Goal: Information Seeking & Learning: Learn about a topic

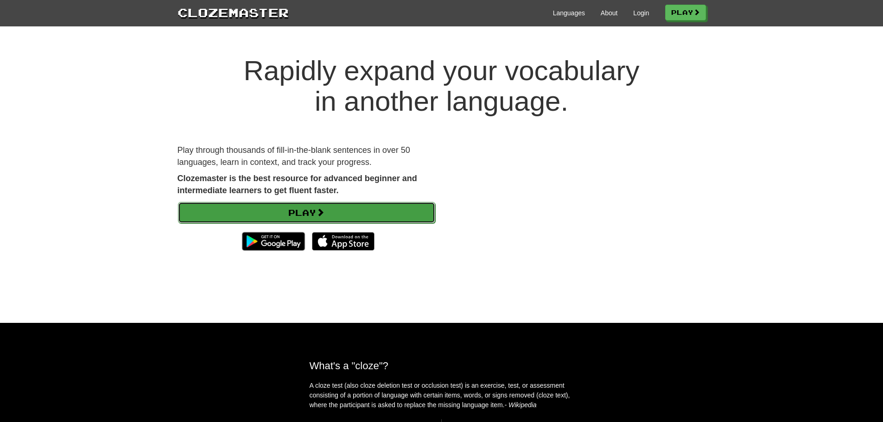
click at [379, 220] on link "Play" at bounding box center [306, 212] width 257 height 21
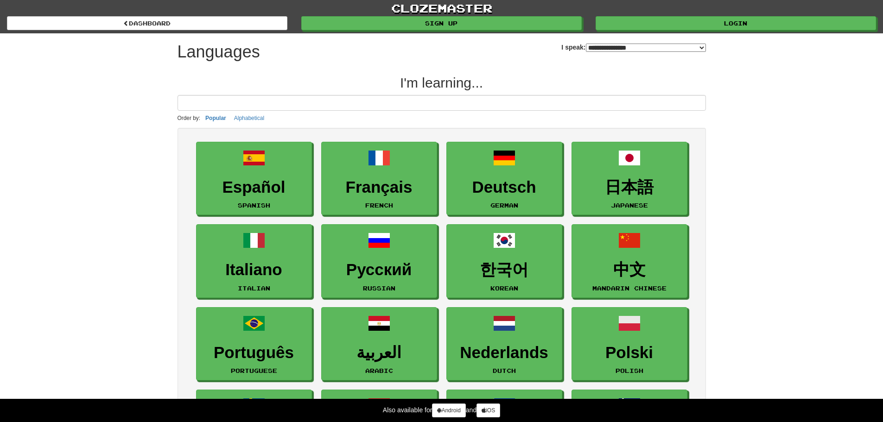
select select "*******"
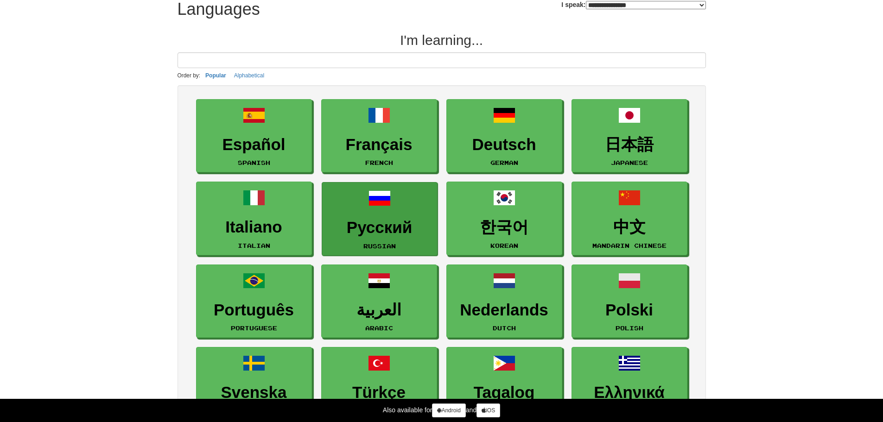
scroll to position [43, 0]
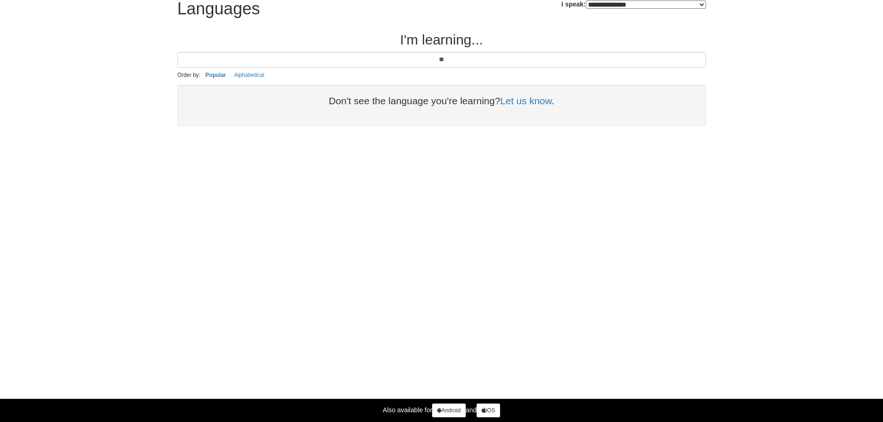
type input "*"
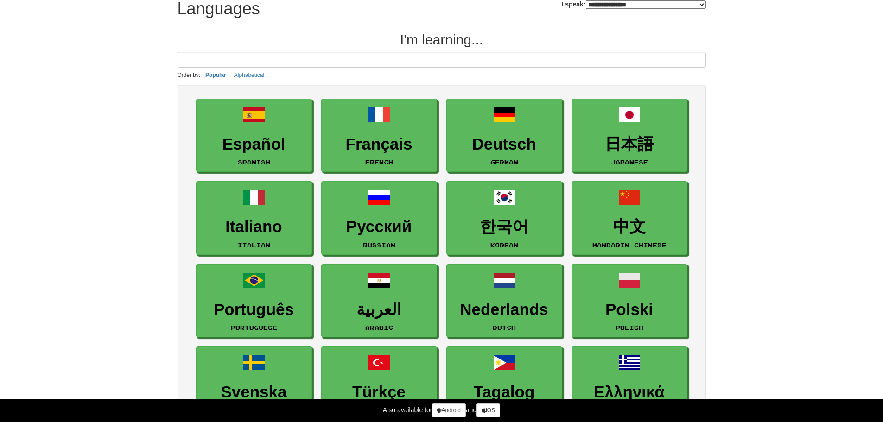
scroll to position [43, 0]
click at [586, 6] on select "**********" at bounding box center [646, 5] width 120 height 8
select select "******"
click at [586, 1] on select "**********" at bounding box center [646, 5] width 120 height 8
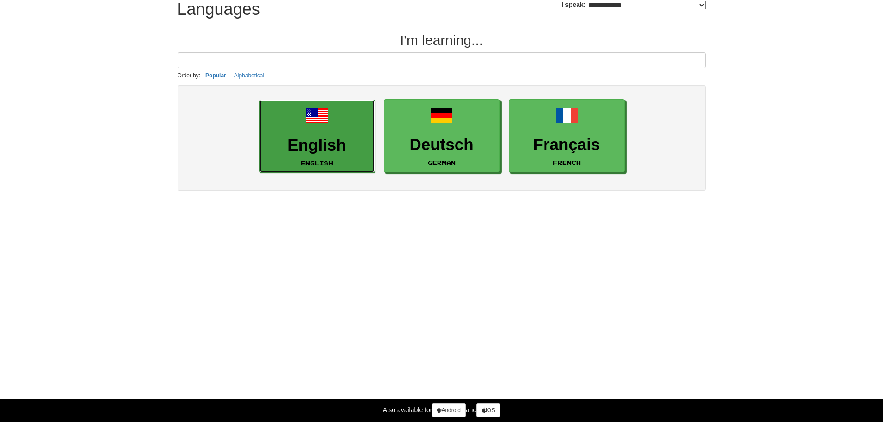
click at [335, 139] on h3 "English" at bounding box center [317, 145] width 106 height 18
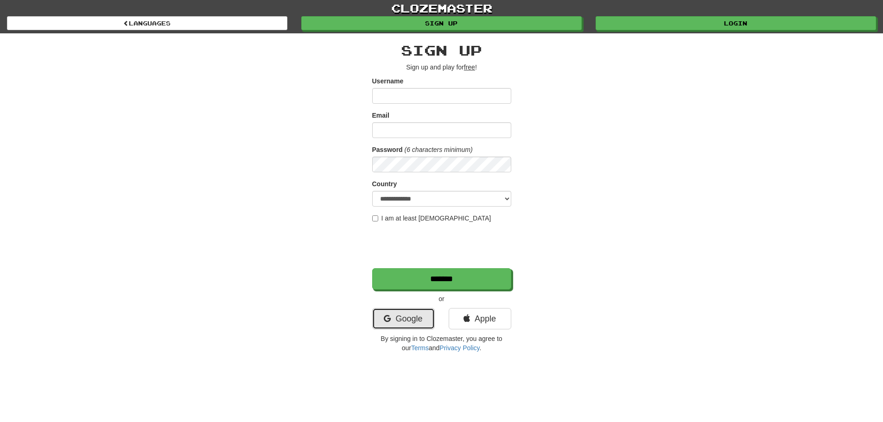
click at [414, 319] on link "Google" at bounding box center [403, 318] width 63 height 21
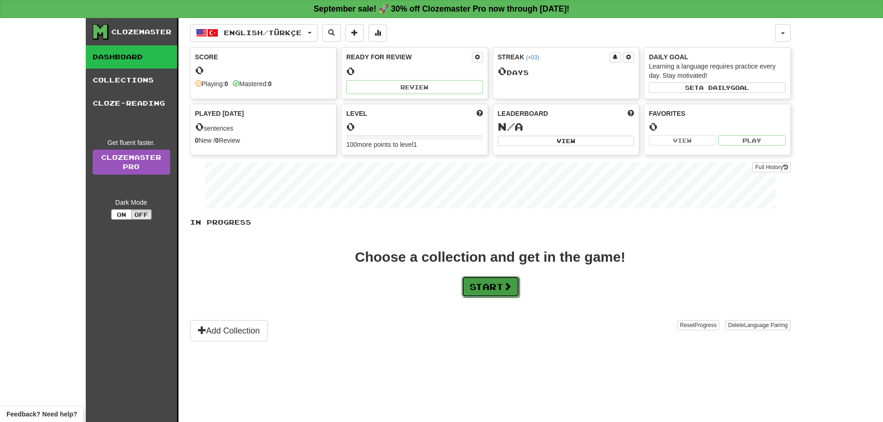
click at [504, 291] on button "Start" at bounding box center [491, 286] width 58 height 21
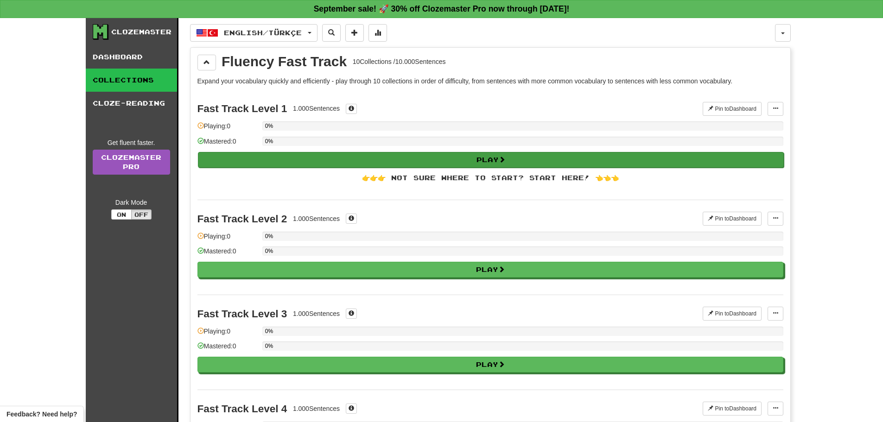
click at [491, 152] on div "Play" at bounding box center [490, 160] width 586 height 16
click at [514, 161] on button "Play" at bounding box center [491, 160] width 586 height 16
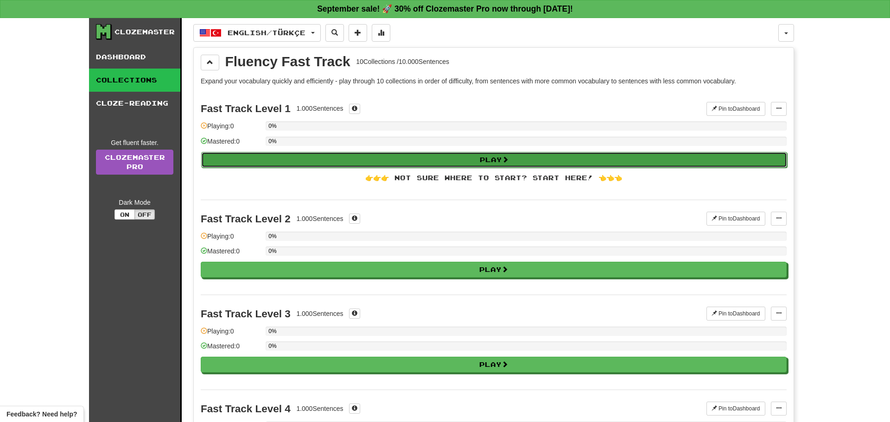
select select "**"
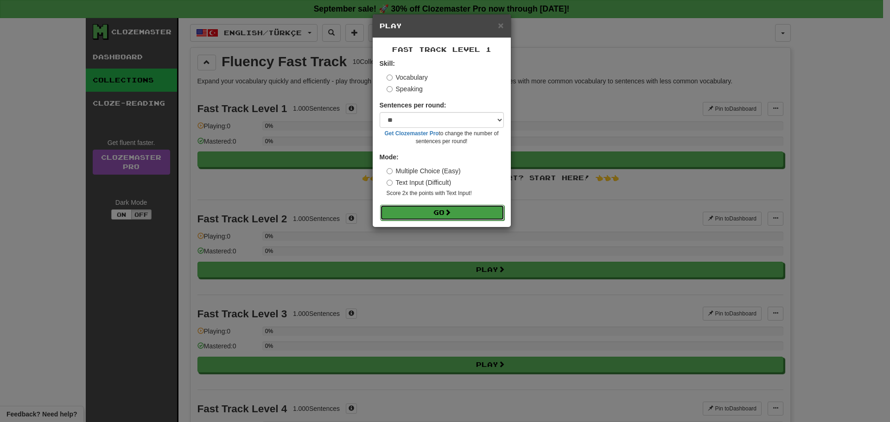
click at [456, 214] on button "Go" at bounding box center [442, 213] width 124 height 16
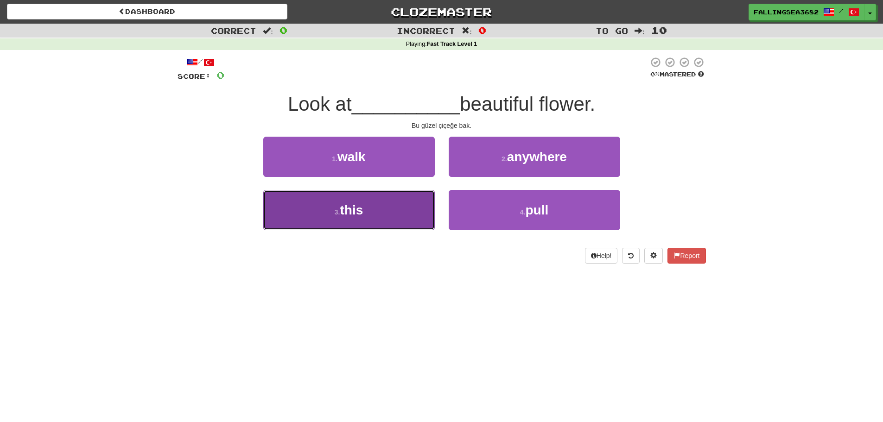
click at [409, 219] on button "3 . this" at bounding box center [349, 210] width 172 height 40
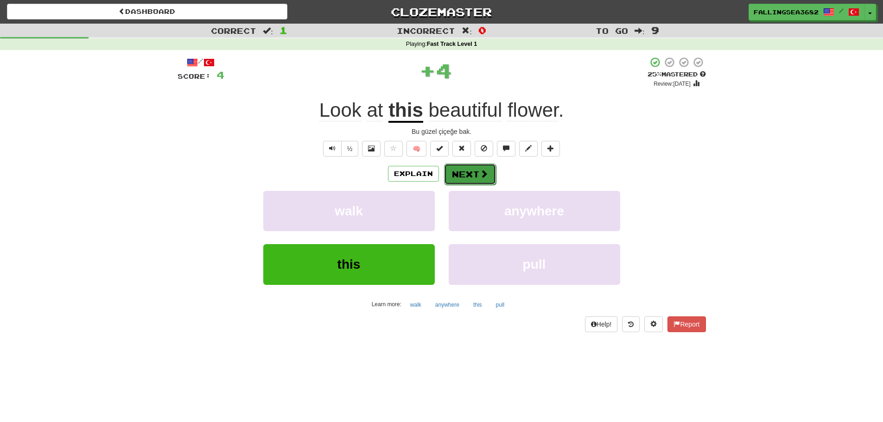
click at [485, 168] on button "Next" at bounding box center [470, 174] width 52 height 21
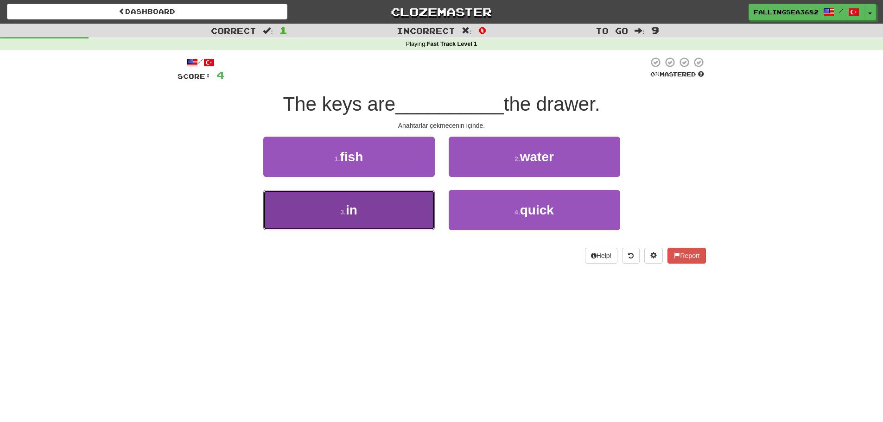
click at [407, 207] on button "3 . in" at bounding box center [349, 210] width 172 height 40
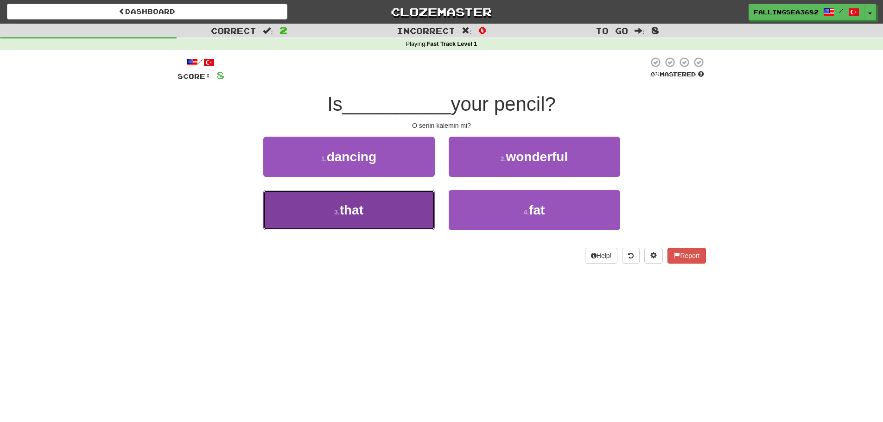
click at [382, 203] on button "3 . that" at bounding box center [349, 210] width 172 height 40
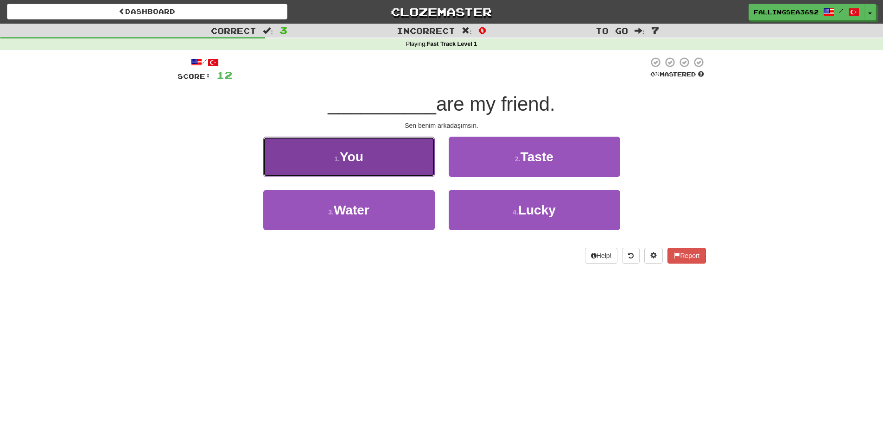
click at [401, 154] on button "1 . You" at bounding box center [349, 157] width 172 height 40
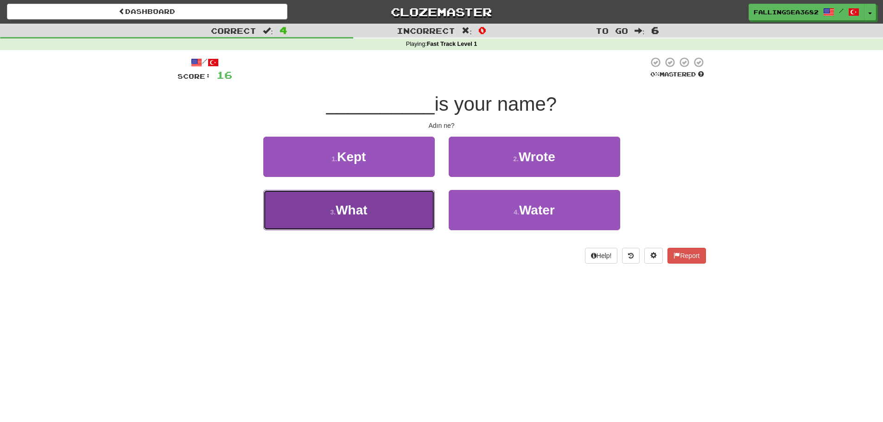
click at [407, 202] on button "3 . What" at bounding box center [349, 210] width 172 height 40
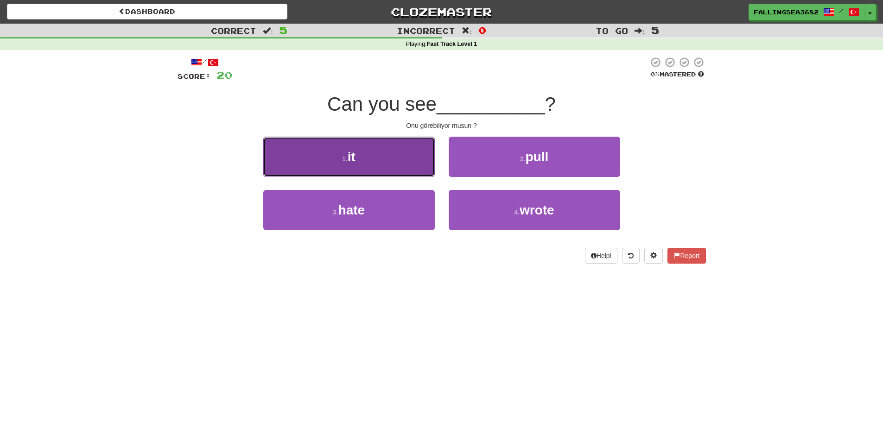
click at [413, 171] on button "1 . it" at bounding box center [349, 157] width 172 height 40
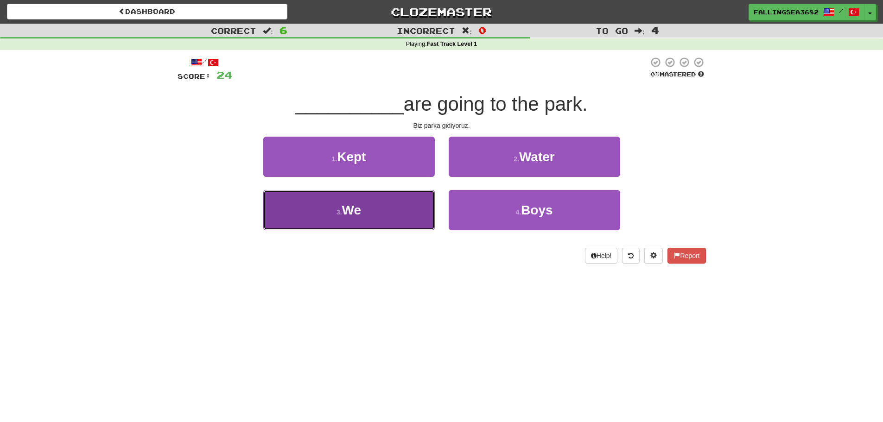
click at [377, 225] on button "3 . We" at bounding box center [349, 210] width 172 height 40
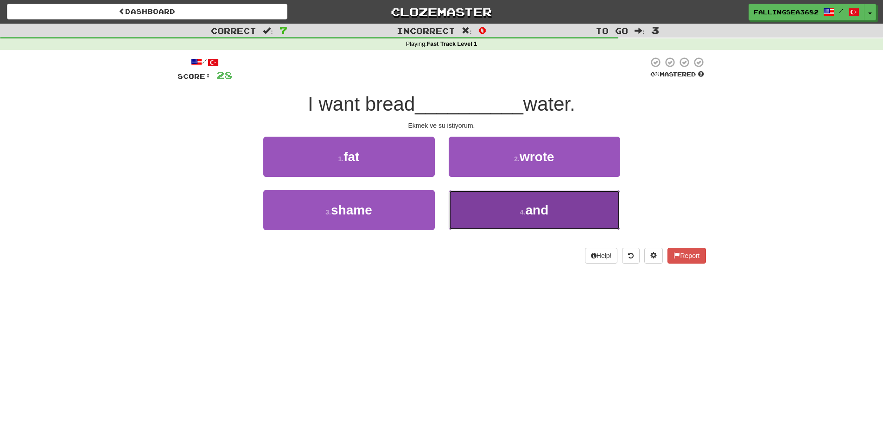
click at [532, 209] on span "and" at bounding box center [536, 210] width 23 height 14
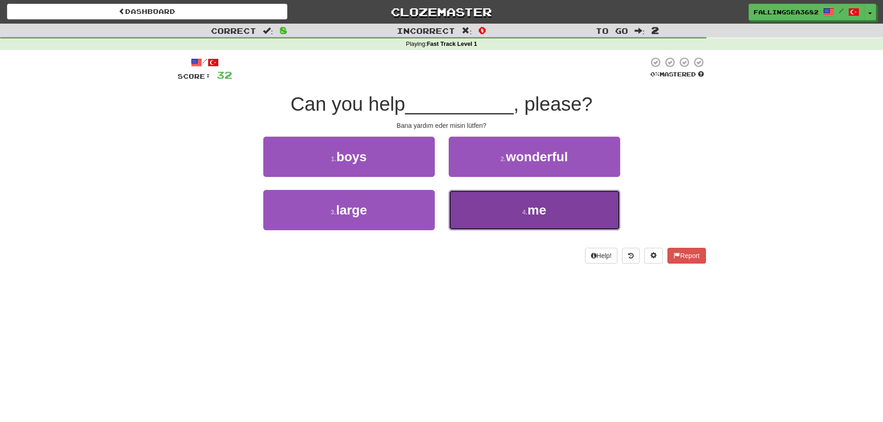
click at [484, 213] on button "4 . me" at bounding box center [535, 210] width 172 height 40
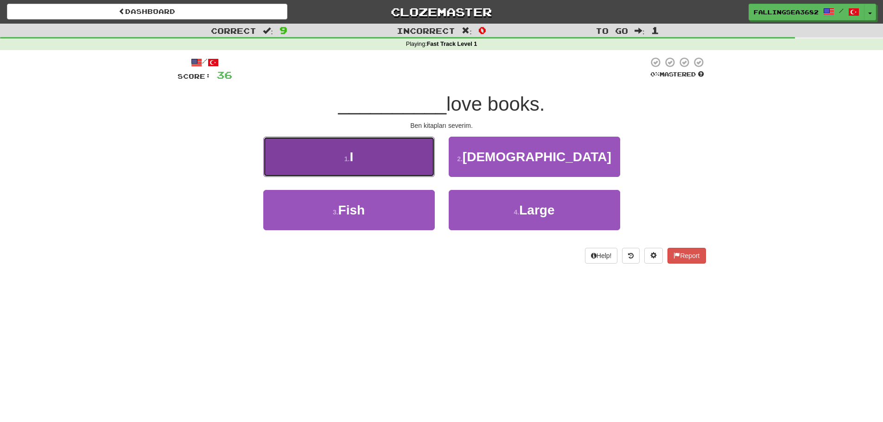
click at [390, 151] on button "1 . I" at bounding box center [349, 157] width 172 height 40
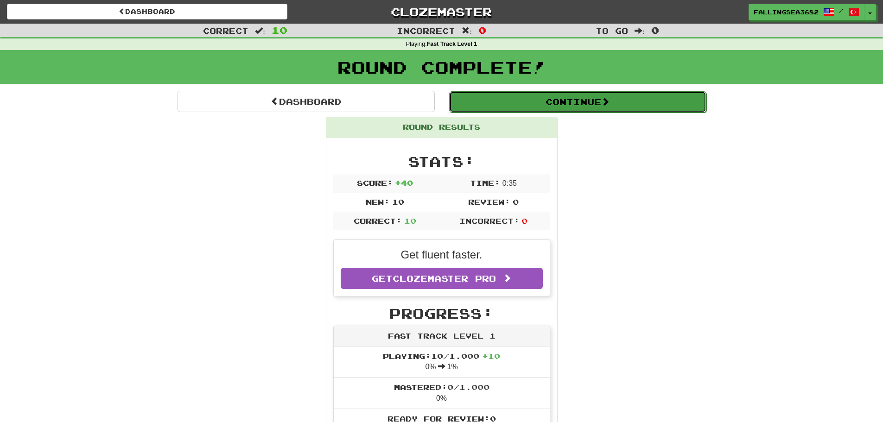
click at [573, 103] on button "Continue" at bounding box center [577, 101] width 257 height 21
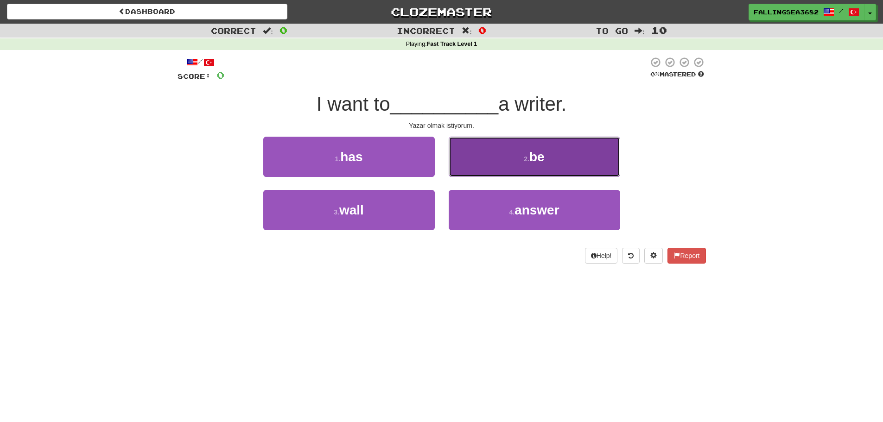
click at [563, 159] on button "2 . be" at bounding box center [535, 157] width 172 height 40
click at [520, 162] on button "2 . do" at bounding box center [535, 157] width 172 height 40
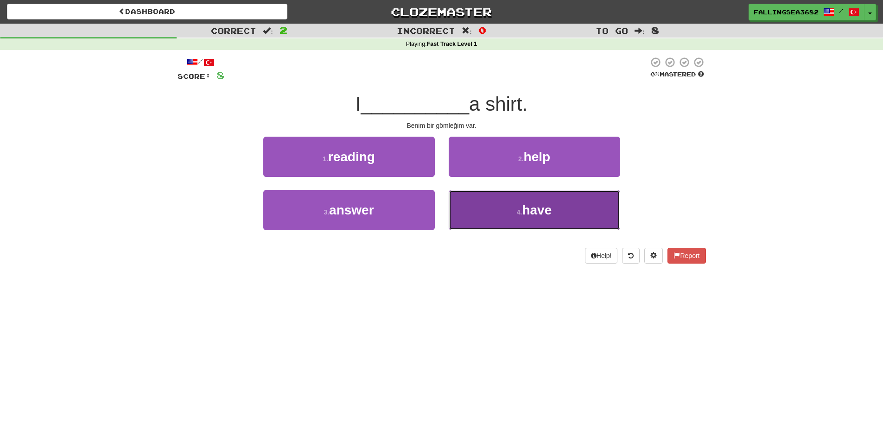
click at [516, 220] on button "4 . have" at bounding box center [535, 210] width 172 height 40
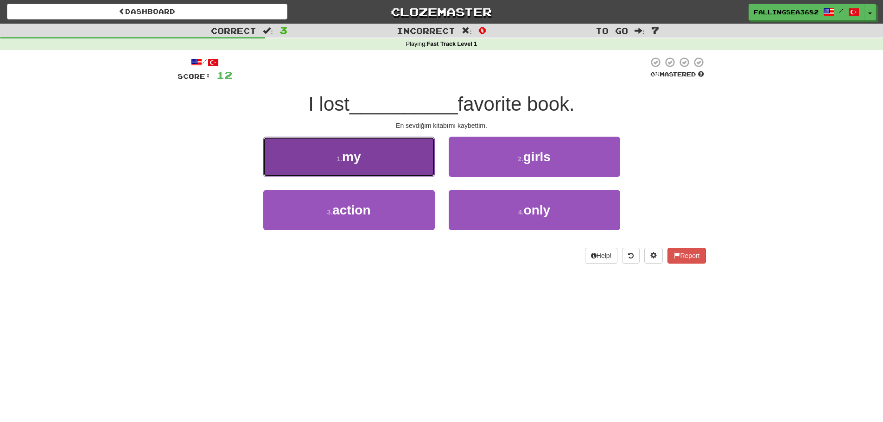
click at [403, 154] on button "1 . my" at bounding box center [349, 157] width 172 height 40
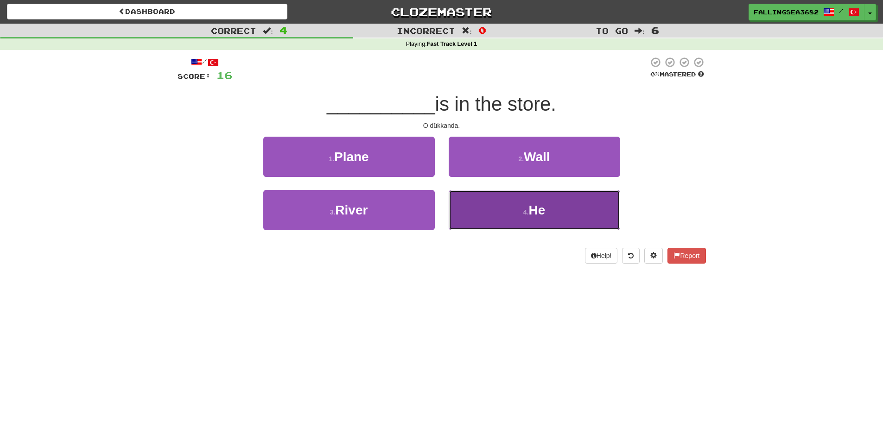
click at [490, 223] on button "4 . He" at bounding box center [535, 210] width 172 height 40
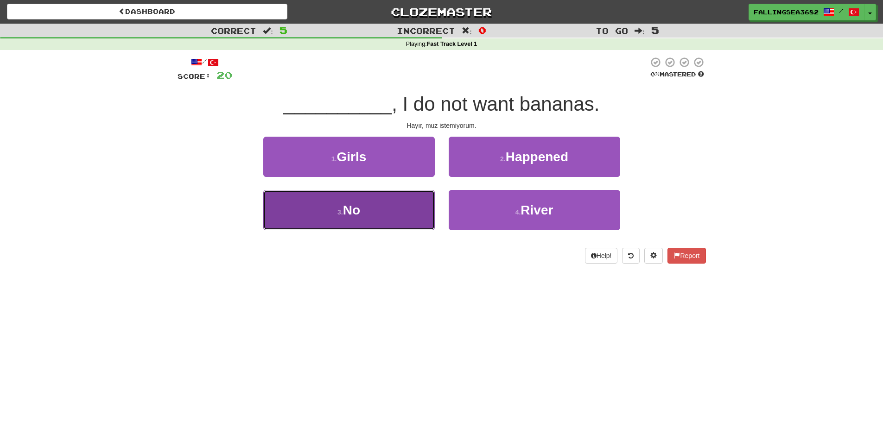
click at [412, 222] on button "3 . No" at bounding box center [349, 210] width 172 height 40
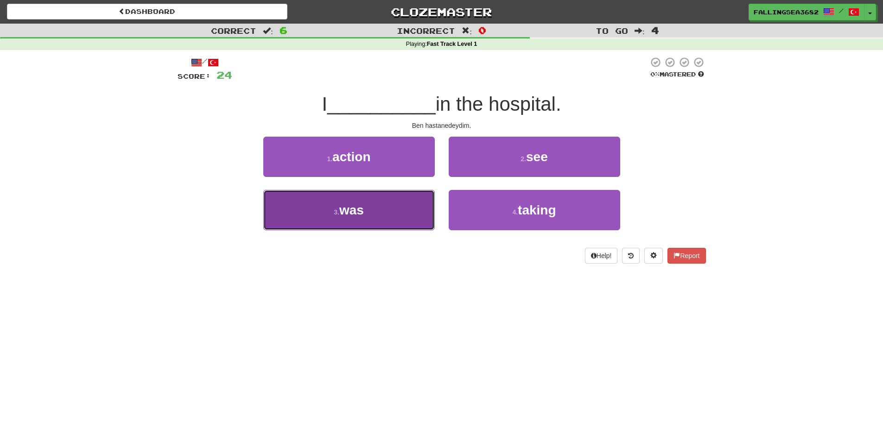
click at [401, 221] on button "3 . was" at bounding box center [349, 210] width 172 height 40
click at [382, 216] on button "3 . know" at bounding box center [349, 210] width 172 height 40
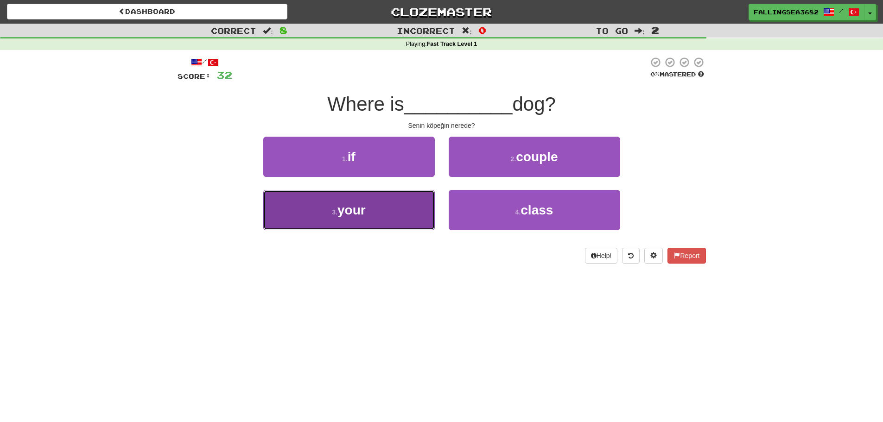
click at [415, 203] on button "3 . your" at bounding box center [349, 210] width 172 height 40
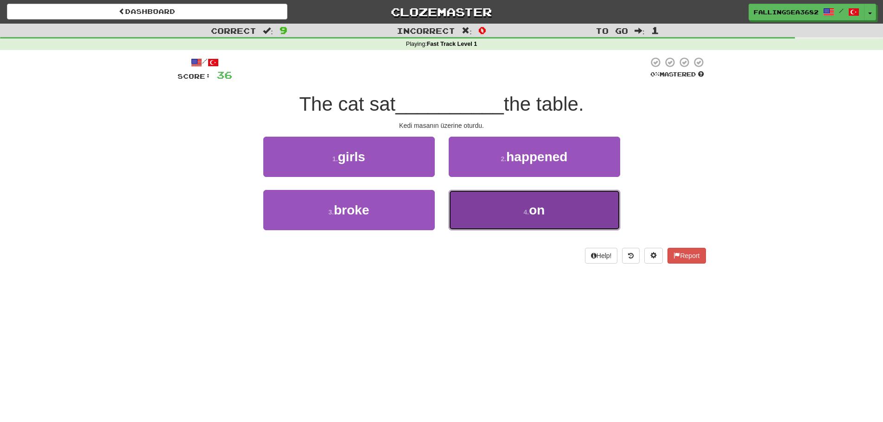
click at [485, 215] on button "4 . on" at bounding box center [535, 210] width 172 height 40
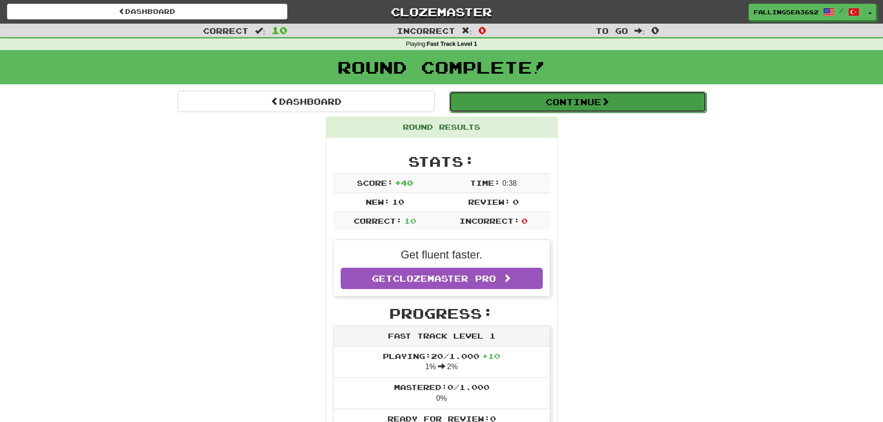
click at [570, 111] on button "Continue" at bounding box center [577, 101] width 257 height 21
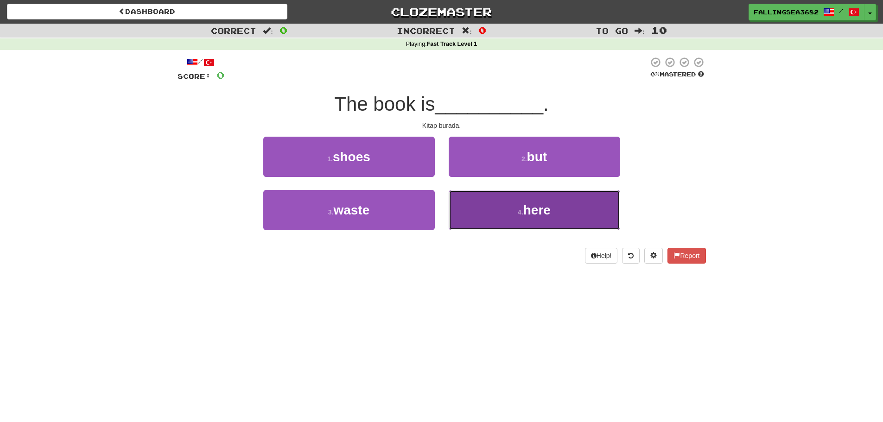
click at [502, 217] on button "4 . here" at bounding box center [535, 210] width 172 height 40
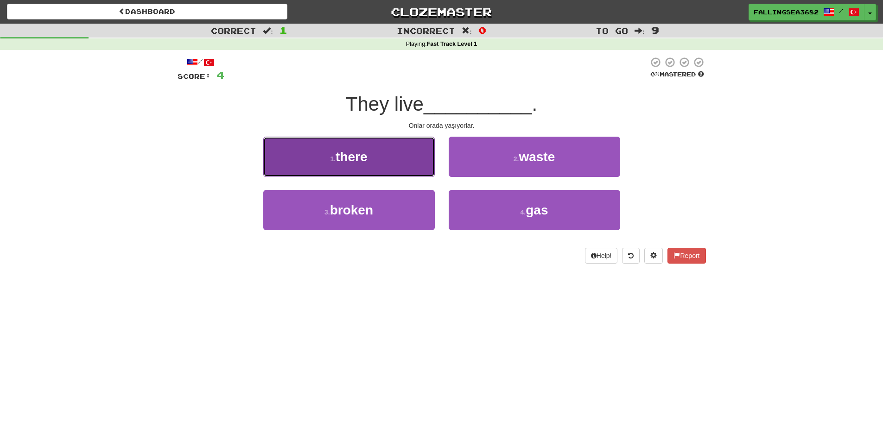
click at [403, 147] on button "1 . there" at bounding box center [349, 157] width 172 height 40
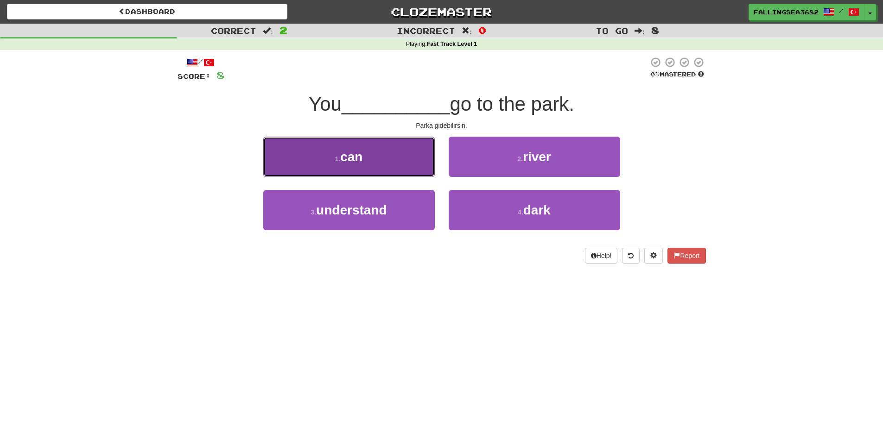
click at [412, 152] on button "1 . can" at bounding box center [349, 157] width 172 height 40
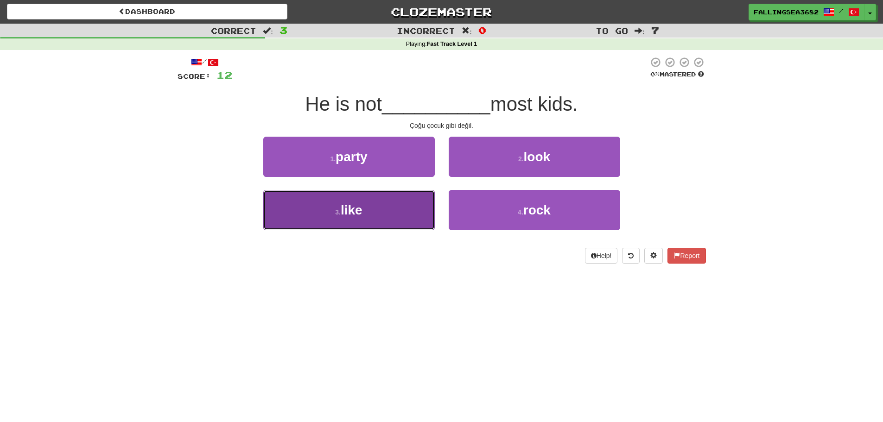
click at [384, 216] on button "3 . like" at bounding box center [349, 210] width 172 height 40
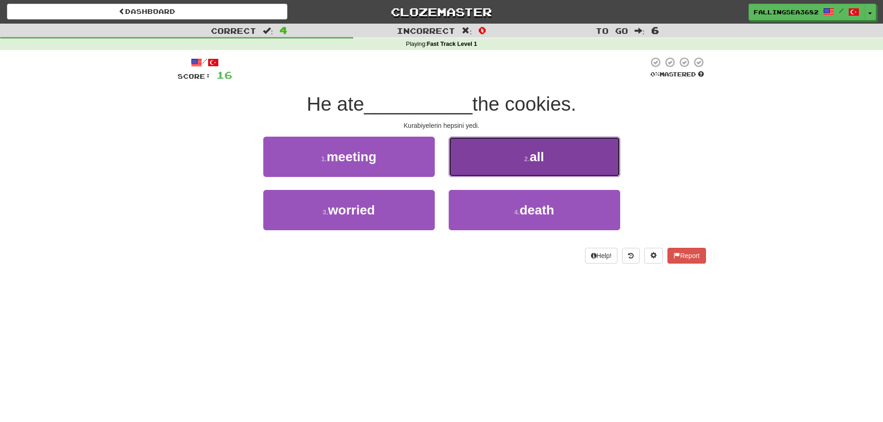
click at [545, 159] on button "2 . all" at bounding box center [535, 157] width 172 height 40
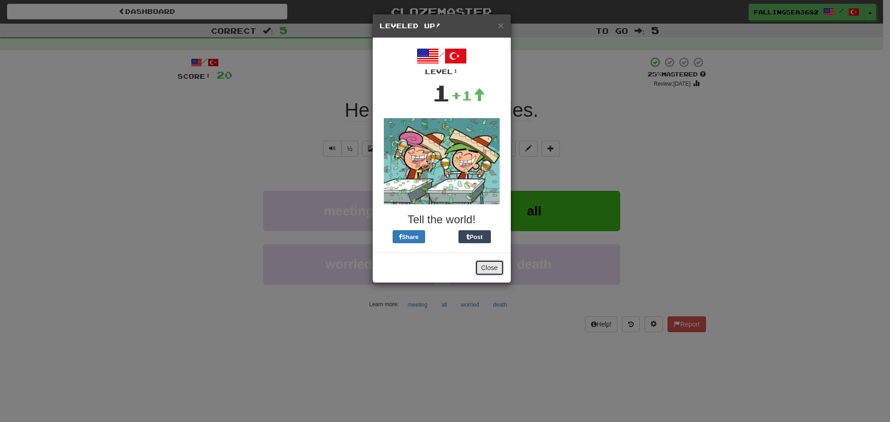
click at [484, 275] on button "Close" at bounding box center [489, 268] width 29 height 16
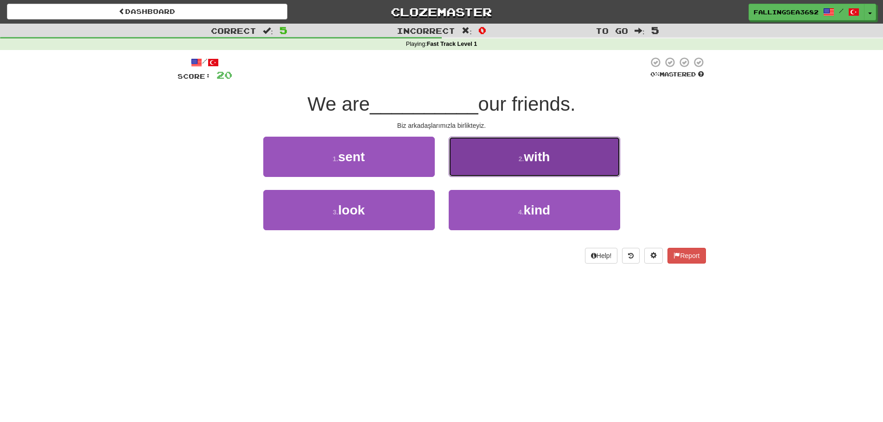
click at [546, 161] on span "with" at bounding box center [537, 157] width 26 height 14
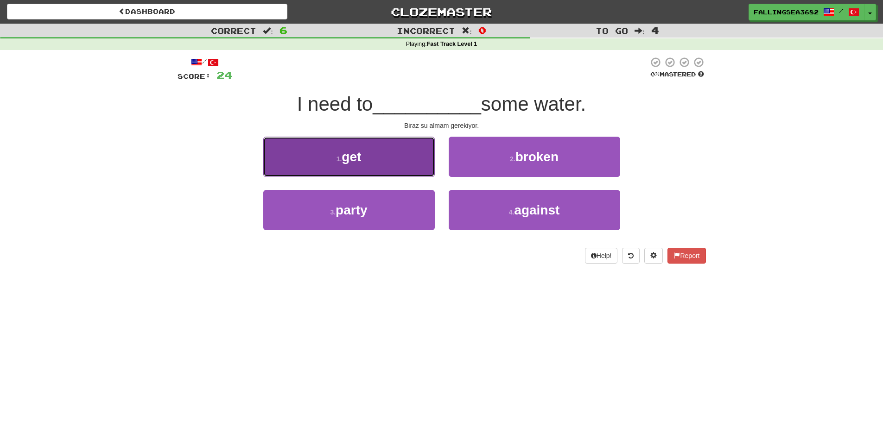
click at [413, 162] on button "1 . get" at bounding box center [349, 157] width 172 height 40
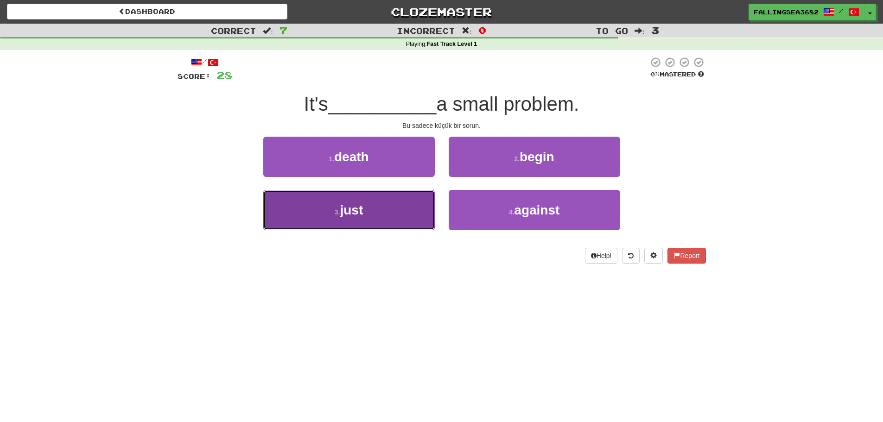
click at [410, 209] on button "3 . just" at bounding box center [349, 210] width 172 height 40
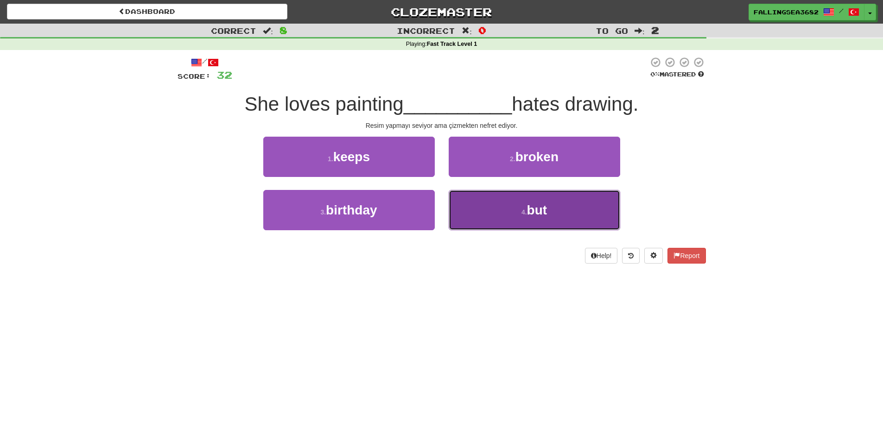
click at [493, 218] on button "4 . but" at bounding box center [535, 210] width 172 height 40
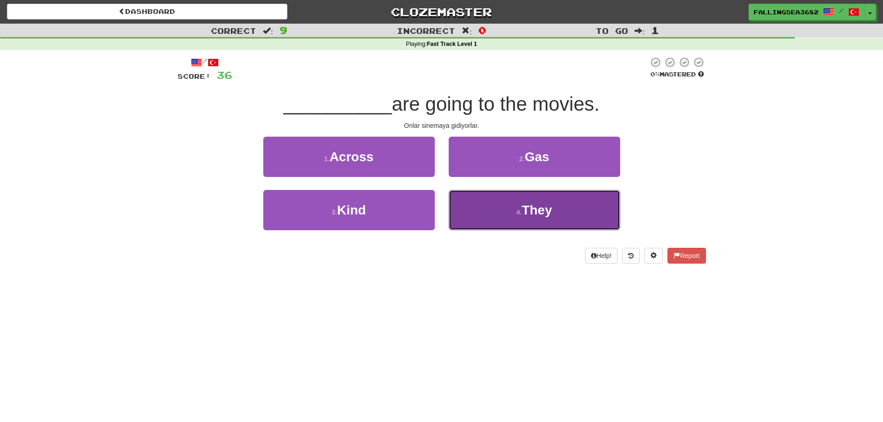
click at [516, 216] on small "4 ." at bounding box center [519, 212] width 6 height 7
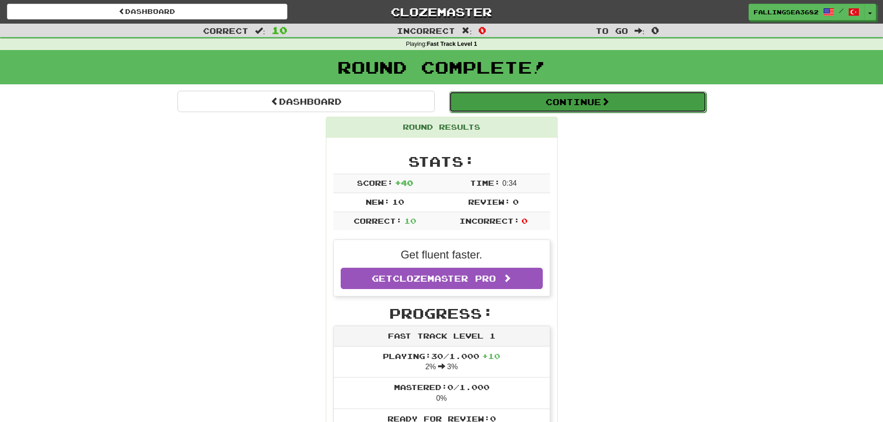
click at [613, 101] on button "Continue" at bounding box center [577, 101] width 257 height 21
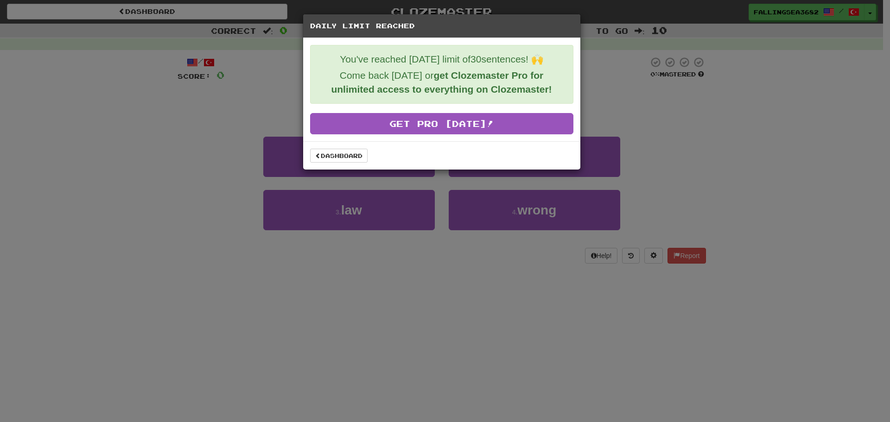
click at [162, 151] on div "Daily Limit Reached You've reached today's limit of 30 sentences! 🙌 Come back t…" at bounding box center [445, 211] width 890 height 422
click at [329, 156] on link "Dashboard" at bounding box center [338, 156] width 57 height 14
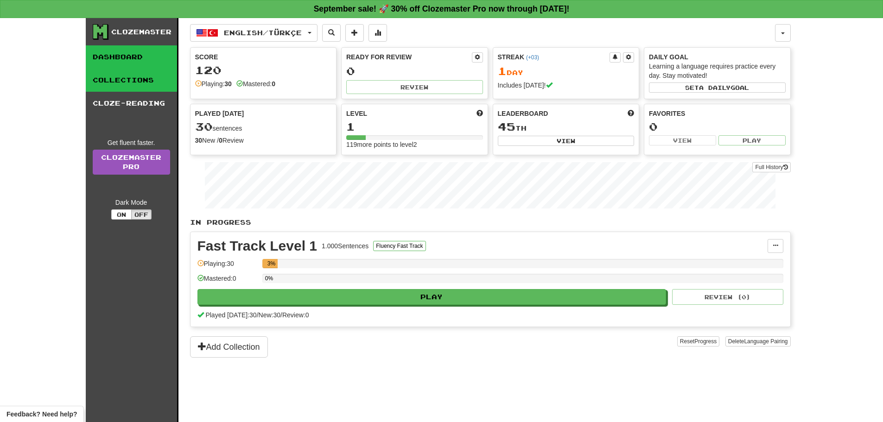
click at [138, 88] on link "Collections" at bounding box center [131, 80] width 91 height 23
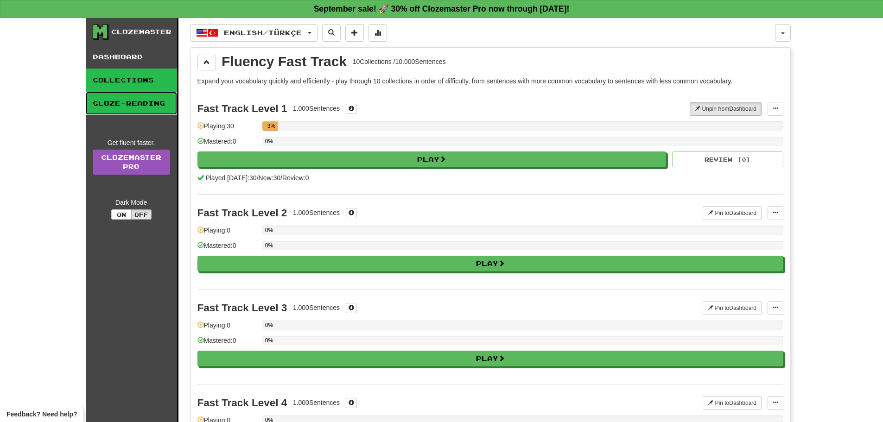
click at [149, 113] on link "Cloze-Reading" at bounding box center [131, 103] width 91 height 23
